Goal: Information Seeking & Learning: Learn about a topic

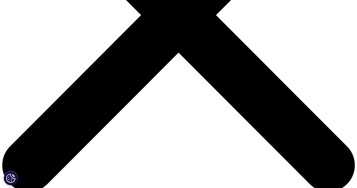
scroll to position [121, 333]
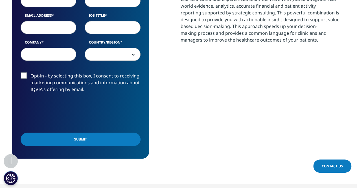
scroll to position [338, 0]
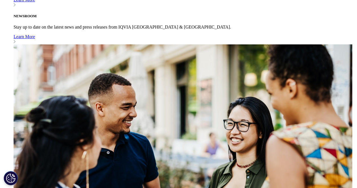
scroll to position [338, 0]
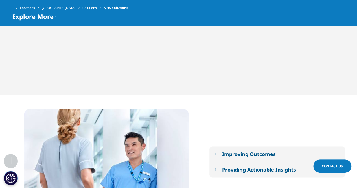
click at [243, 154] on div "Improving Outcomes" at bounding box center [249, 153] width 54 height 7
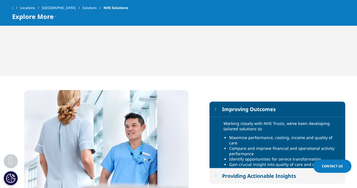
scroll to position [367, 0]
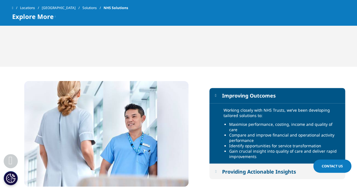
click at [243, 170] on div "Providing Actionable Insights" at bounding box center [259, 170] width 74 height 7
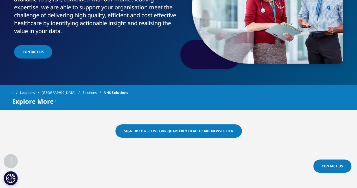
scroll to position [85, 0]
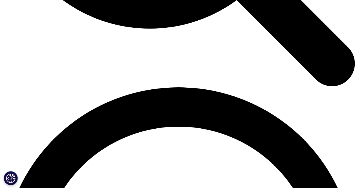
scroll to position [649, 0]
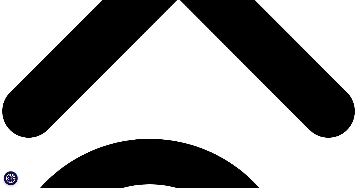
scroll to position [226, 0]
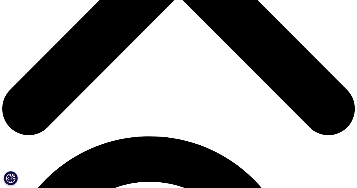
drag, startPoint x: 122, startPoint y: 89, endPoint x: 142, endPoint y: 97, distance: 21.0
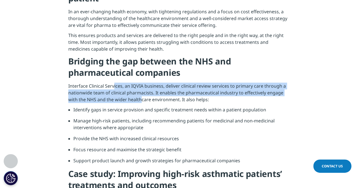
click at [142, 97] on p "Interface Clinical Services, an IQVIA business, deliver clinical review service…" at bounding box center [178, 94] width 220 height 24
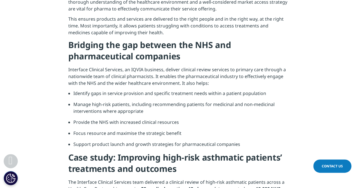
scroll to position [254, 0]
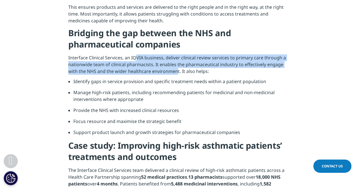
drag, startPoint x: 142, startPoint y: 60, endPoint x: 181, endPoint y: 70, distance: 39.9
click at [178, 70] on p "Interface Clinical Services, an IQVIA business, deliver clinical review service…" at bounding box center [178, 66] width 220 height 24
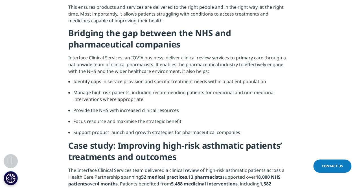
click at [185, 70] on p "Interface Clinical Services, an IQVIA business, deliver clinical review service…" at bounding box center [178, 66] width 220 height 24
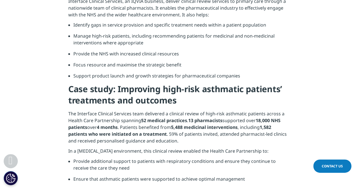
scroll to position [338, 0]
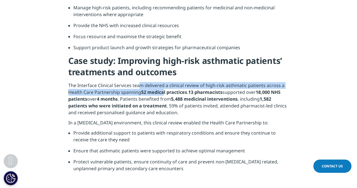
drag, startPoint x: 139, startPoint y: 87, endPoint x: 166, endPoint y: 91, distance: 27.0
click at [164, 91] on p "The Interface Clinical Services team delivered a clinical review of high-risk a…" at bounding box center [178, 100] width 220 height 37
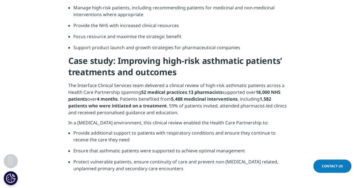
click at [166, 91] on strong "52 medical practices" at bounding box center [164, 92] width 46 height 6
drag, startPoint x: 151, startPoint y: 92, endPoint x: 224, endPoint y: 92, distance: 73.0
click at [224, 92] on p "The Interface Clinical Services team delivered a clinical review of high-risk a…" at bounding box center [178, 100] width 220 height 37
click at [222, 92] on strong "13 pharmacists" at bounding box center [205, 92] width 34 height 6
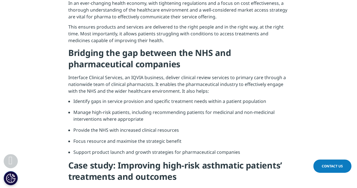
scroll to position [232, 0]
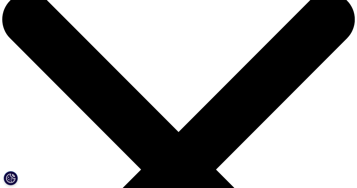
scroll to position [28, 0]
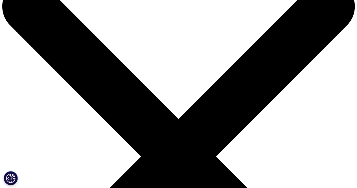
drag, startPoint x: 106, startPoint y: 85, endPoint x: 121, endPoint y: 104, distance: 23.9
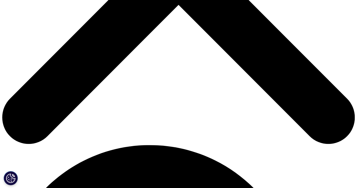
scroll to position [226, 0]
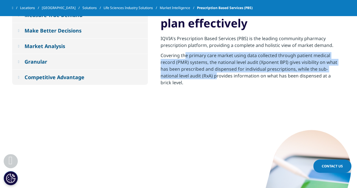
drag, startPoint x: 184, startPoint y: 56, endPoint x: 203, endPoint y: 78, distance: 29.6
click at [205, 78] on p "Covering the primary care market using data collected through patient medical r…" at bounding box center [250, 70] width 180 height 37
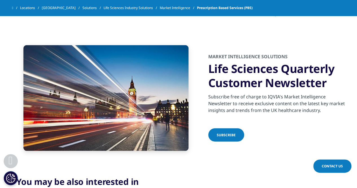
scroll to position [620, 0]
